Goal: Information Seeking & Learning: Learn about a topic

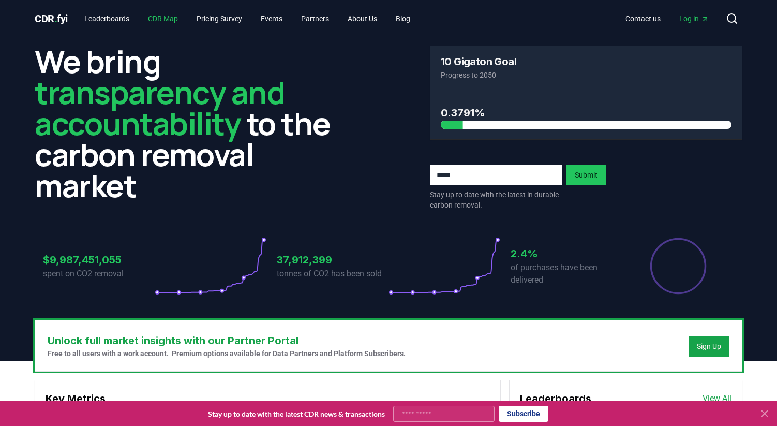
click at [160, 18] on link "CDR Map" at bounding box center [163, 18] width 47 height 19
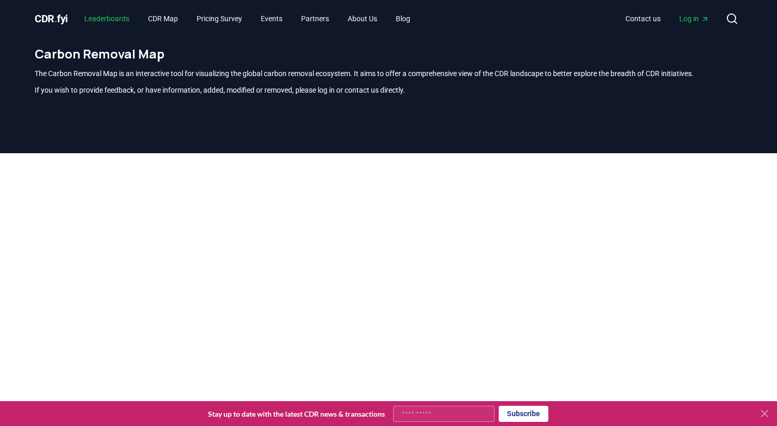
click at [110, 13] on link "Leaderboards" at bounding box center [107, 18] width 62 height 19
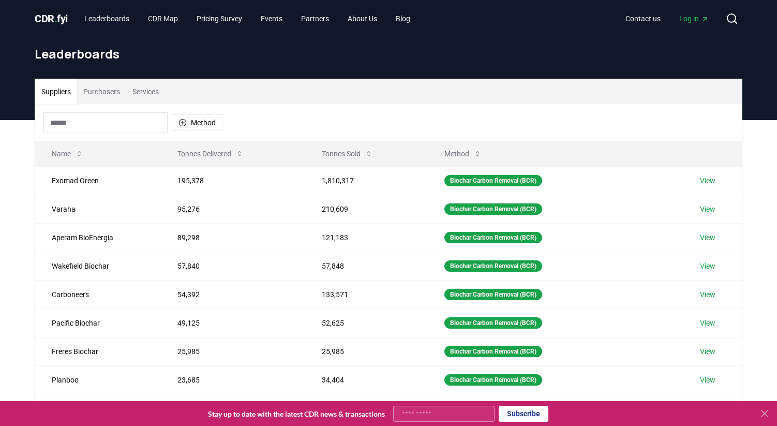
click at [115, 91] on button "Purchasers" at bounding box center [101, 91] width 49 height 25
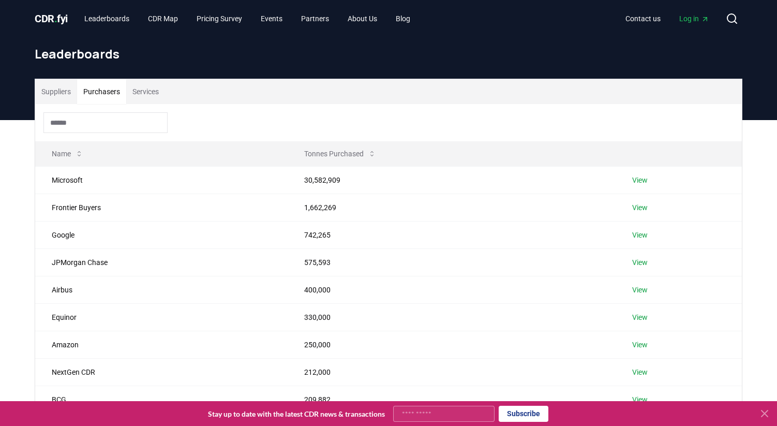
click at [67, 89] on button "Suppliers" at bounding box center [56, 91] width 42 height 25
click at [110, 94] on button "Purchasers" at bounding box center [101, 91] width 49 height 25
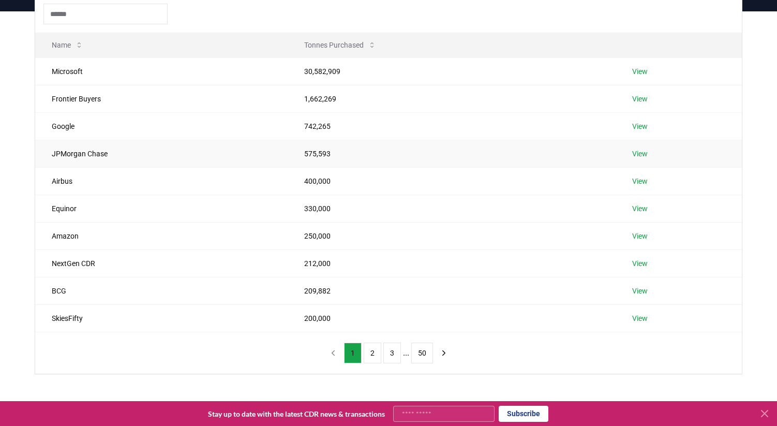
scroll to position [111, 0]
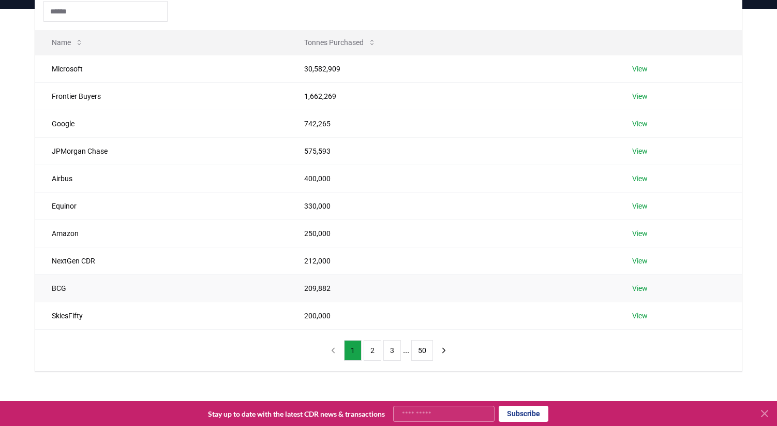
click at [61, 289] on td "BCG" at bounding box center [161, 287] width 252 height 27
click at [642, 283] on link "View" at bounding box center [640, 288] width 16 height 10
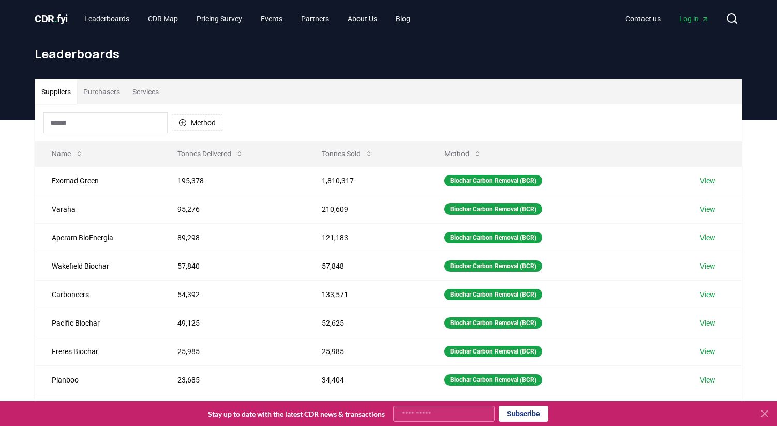
click at [102, 86] on button "Purchasers" at bounding box center [101, 91] width 49 height 25
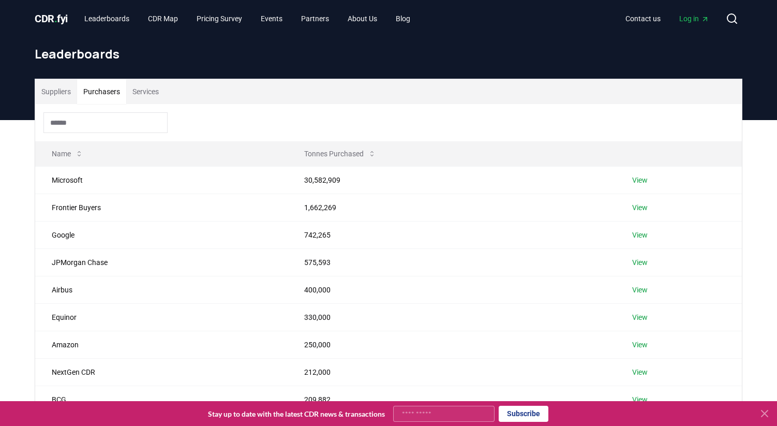
click at [79, 95] on button "Purchasers" at bounding box center [101, 91] width 49 height 25
click at [58, 93] on button "Suppliers" at bounding box center [56, 91] width 42 height 25
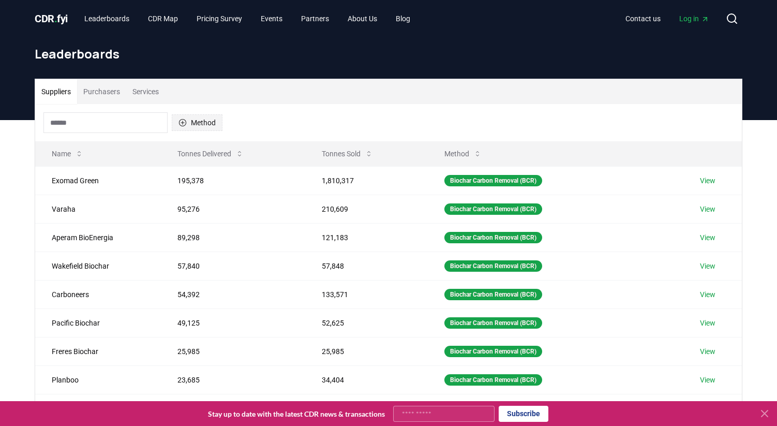
click at [202, 126] on button "Method" at bounding box center [197, 122] width 51 height 17
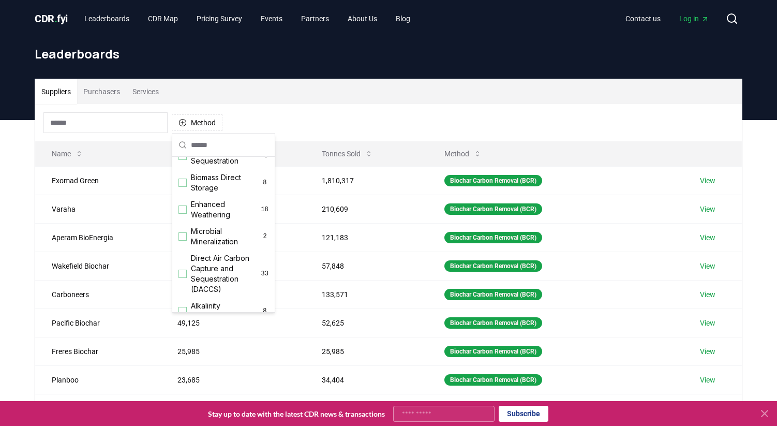
scroll to position [166, 0]
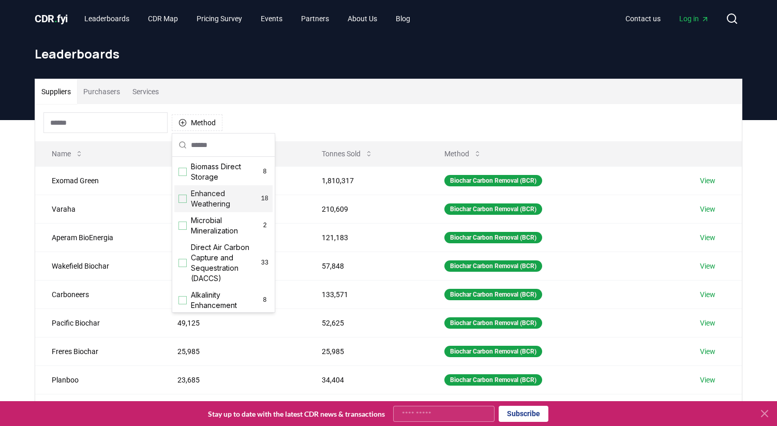
click at [186, 200] on div "Suggestions" at bounding box center [182, 198] width 8 height 8
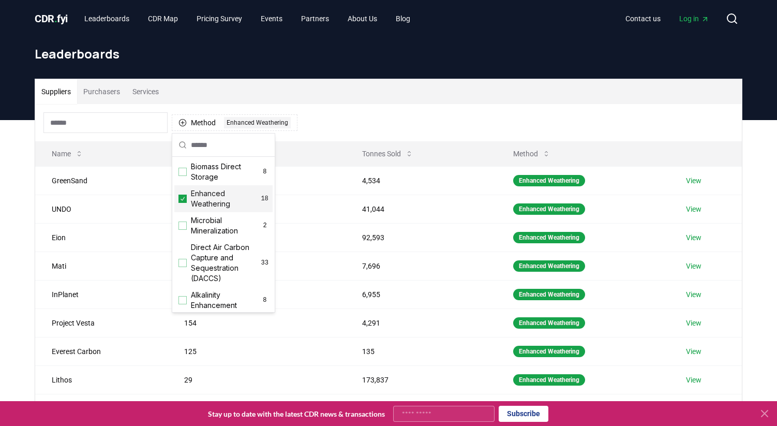
click at [23, 224] on div "Suppliers Purchasers Services Method 1 Enhanced Weathering Name Tonnes Delivere…" at bounding box center [388, 327] width 777 height 414
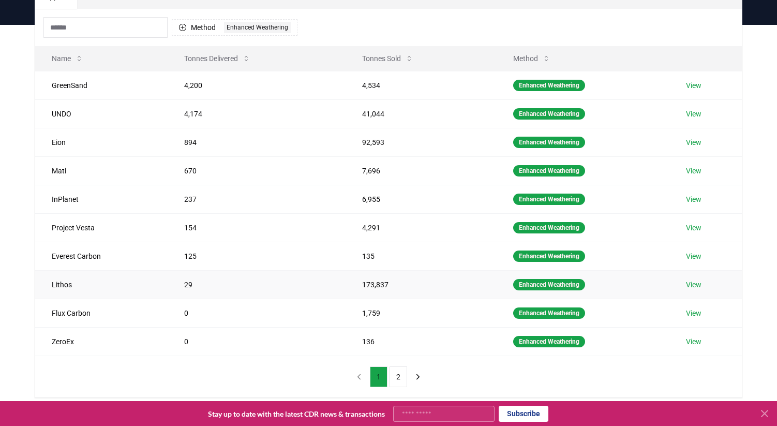
scroll to position [105, 0]
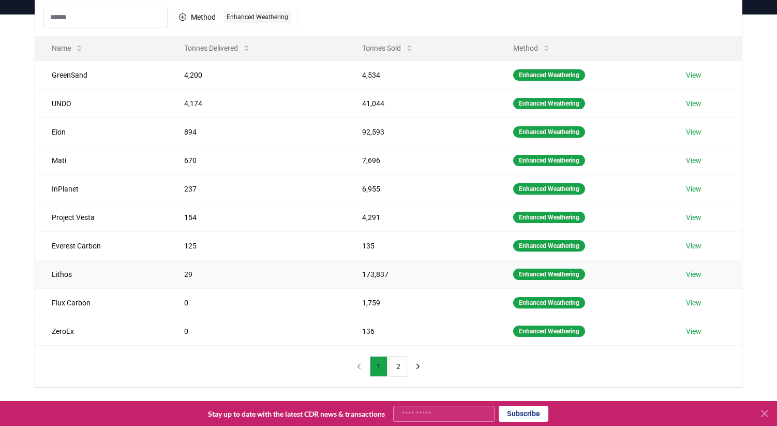
click at [698, 272] on link "View" at bounding box center [694, 274] width 16 height 10
